Goal: Transaction & Acquisition: Purchase product/service

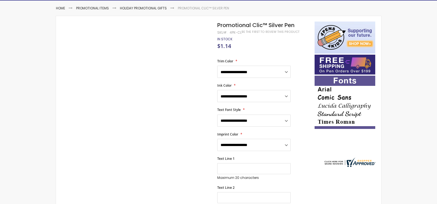
scroll to position [83, 0]
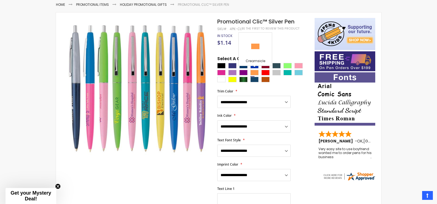
scroll to position [92, 0]
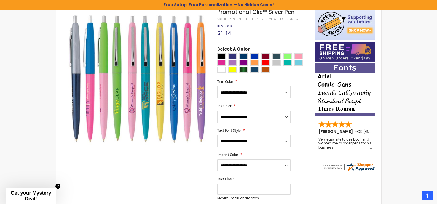
click at [254, 75] on div "**********" at bounding box center [263, 187] width 92 height 282
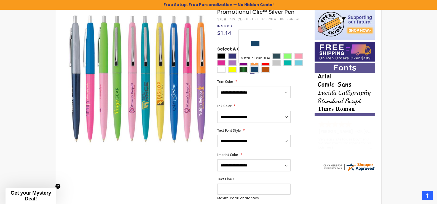
click at [256, 72] on div "Metallic Dark Blue" at bounding box center [254, 70] width 8 height 6
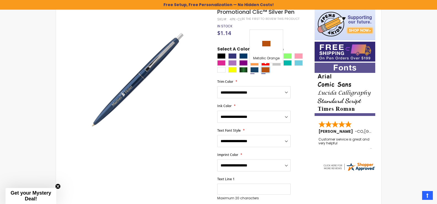
click at [267, 71] on div "Metallic Orange" at bounding box center [265, 70] width 8 height 6
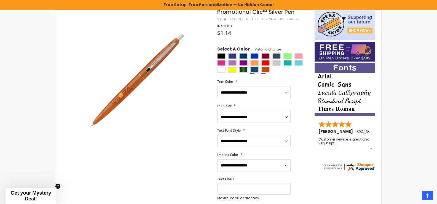
click at [257, 68] on div "Metallic Dark Blue" at bounding box center [254, 70] width 8 height 6
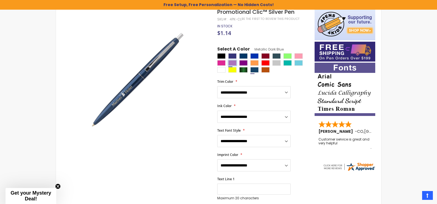
click at [235, 61] on div "Grapetini" at bounding box center [232, 63] width 8 height 6
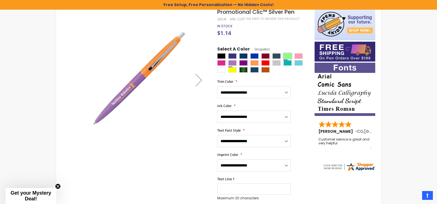
click at [284, 55] on div "Julep" at bounding box center [287, 56] width 8 height 6
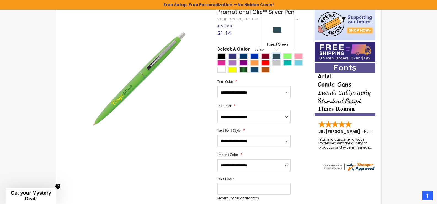
click at [277, 55] on div "Forest Green" at bounding box center [276, 56] width 8 height 6
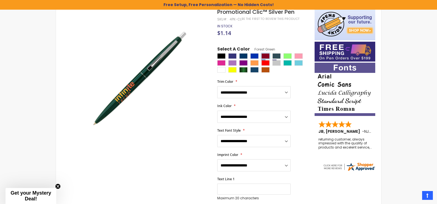
click at [267, 55] on div "Burgundy" at bounding box center [265, 56] width 8 height 6
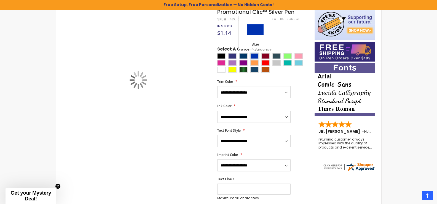
click at [252, 56] on div "Blue" at bounding box center [254, 56] width 8 height 6
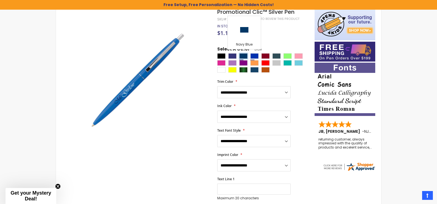
click at [245, 57] on div "Navy Blue" at bounding box center [243, 56] width 8 height 6
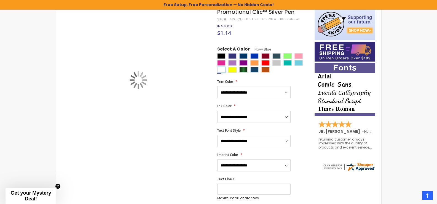
click at [223, 67] on div "White" at bounding box center [221, 70] width 8 height 6
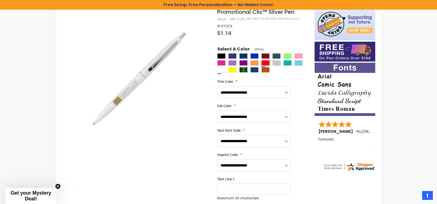
click at [268, 65] on div "Red" at bounding box center [265, 63] width 8 height 6
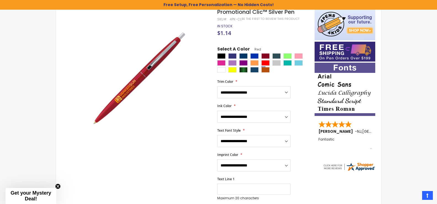
click at [292, 57] on div at bounding box center [264, 63] width 94 height 21
click at [294, 53] on div "Select A Color Red ****" at bounding box center [263, 60] width 92 height 28
drag, startPoint x: 298, startPoint y: 57, endPoint x: 299, endPoint y: 61, distance: 4.2
click at [299, 61] on div at bounding box center [264, 63] width 94 height 21
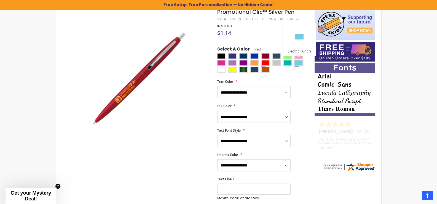
click at [299, 61] on div "Electric Punch" at bounding box center [298, 63] width 8 height 6
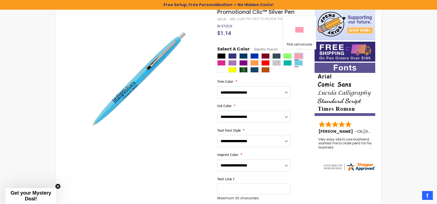
click at [298, 54] on div "Pink Lemonade" at bounding box center [298, 56] width 8 height 6
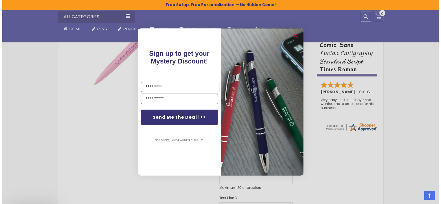
scroll to position [258, 0]
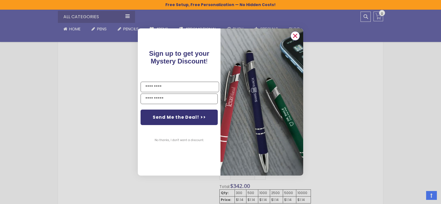
click at [295, 35] on circle "Close dialog" at bounding box center [295, 36] width 8 height 8
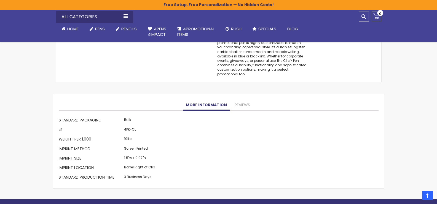
scroll to position [423, 0]
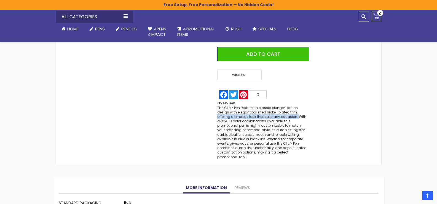
drag, startPoint x: 285, startPoint y: 112, endPoint x: 280, endPoint y: 116, distance: 6.9
click at [280, 116] on div "The Clic™ Pen features a classic plunger-action design with elegant polished ni…" at bounding box center [263, 132] width 92 height 53
copy div "offering a timeless look that suits any occasion."
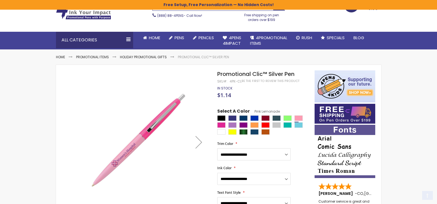
scroll to position [83, 0]
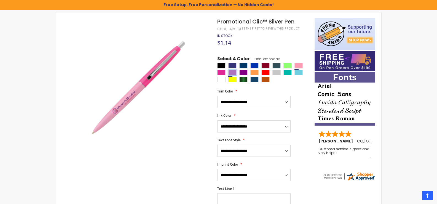
click at [233, 74] on div "Grapetini" at bounding box center [232, 73] width 8 height 6
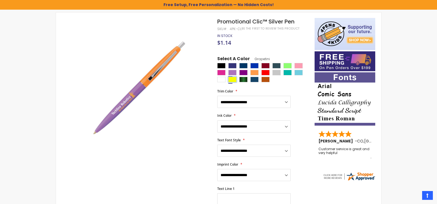
click at [233, 80] on div "Yellow" at bounding box center [232, 80] width 8 height 6
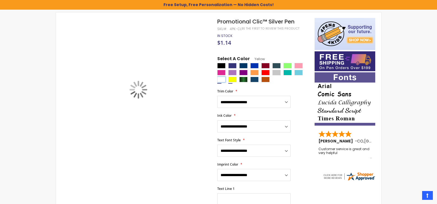
click at [225, 82] on div "White" at bounding box center [221, 80] width 8 height 6
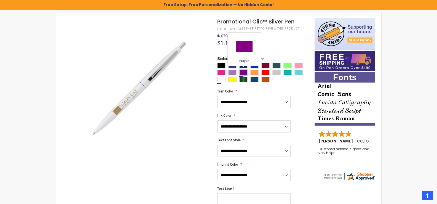
click at [247, 73] on div "Purple" at bounding box center [243, 73] width 8 height 6
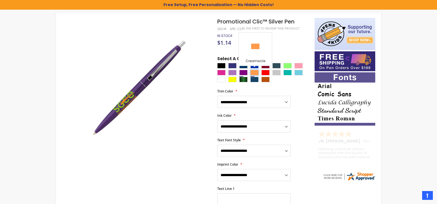
click at [254, 71] on div "Creamsicle" at bounding box center [254, 73] width 8 height 6
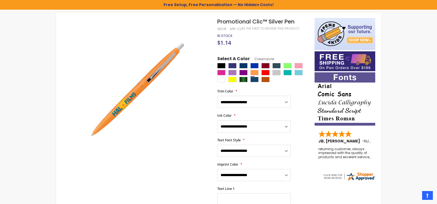
click at [264, 76] on div at bounding box center [264, 73] width 94 height 21
click at [255, 65] on div "Blue" at bounding box center [254, 66] width 8 height 6
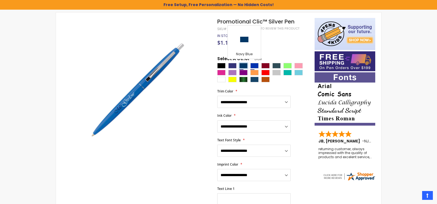
click at [241, 64] on div "Navy Blue" at bounding box center [243, 66] width 8 height 6
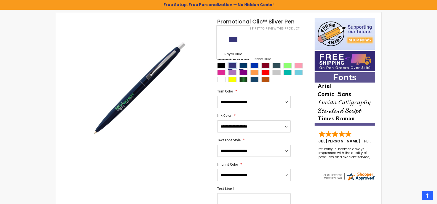
click at [230, 64] on div "Royal Blue" at bounding box center [232, 66] width 8 height 6
type input "****"
